Goal: Information Seeking & Learning: Learn about a topic

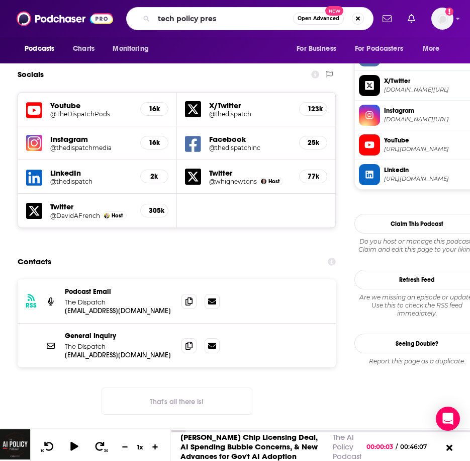
type input "tech policy press"
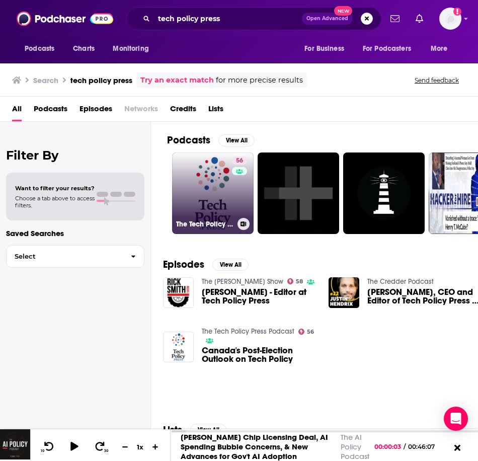
click at [208, 177] on link "56 The Tech Policy Press Podcast" at bounding box center [213, 193] width 82 height 82
